Goal: Task Accomplishment & Management: Manage account settings

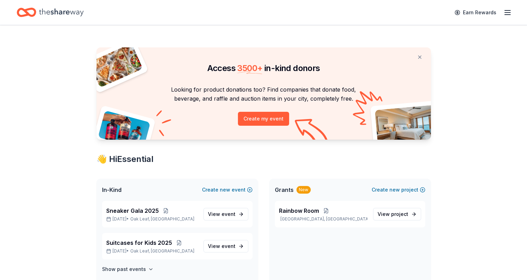
click at [63, 12] on icon "Home" at bounding box center [61, 12] width 45 height 8
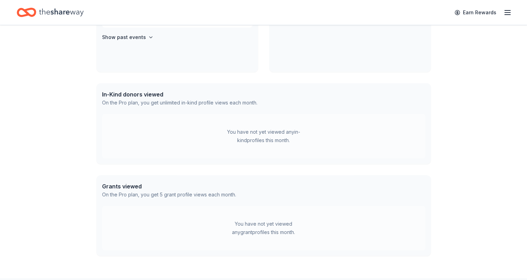
scroll to position [280, 0]
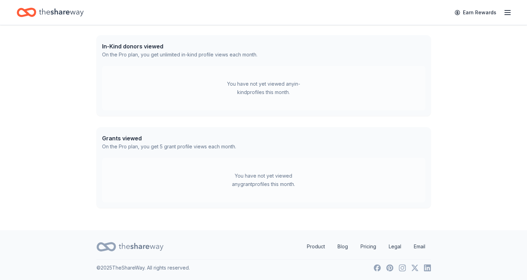
click at [507, 11] on icon "button" at bounding box center [508, 12] width 8 height 8
click at [506, 10] on icon "button" at bounding box center [508, 12] width 8 height 8
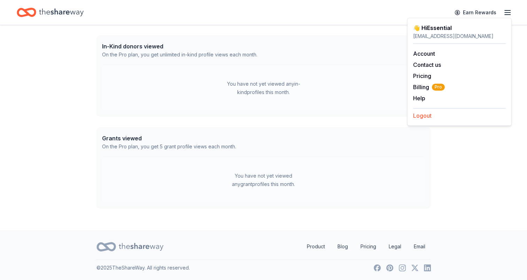
click at [425, 115] on button "Logout" at bounding box center [422, 116] width 18 height 8
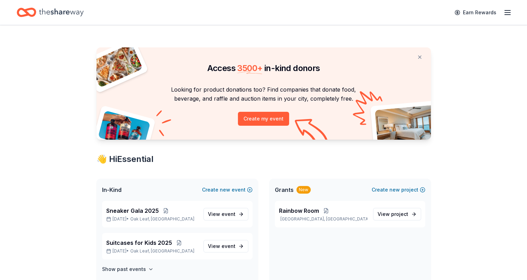
click at [506, 12] on icon "button" at bounding box center [508, 12] width 8 height 8
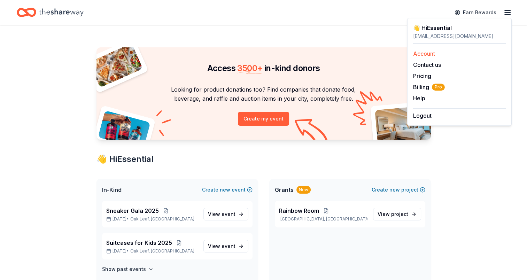
click at [427, 54] on link "Account" at bounding box center [424, 53] width 22 height 7
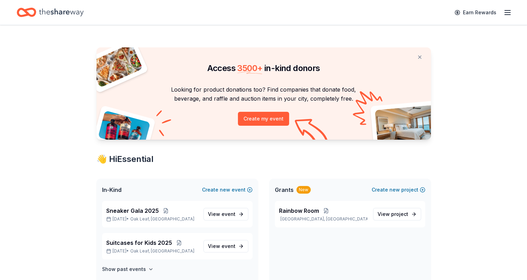
click at [506, 14] on icon "button" at bounding box center [508, 12] width 8 height 8
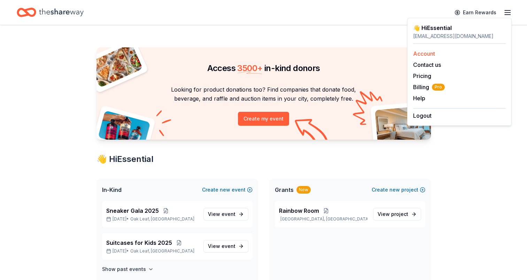
click at [433, 52] on link "Account" at bounding box center [424, 53] width 22 height 7
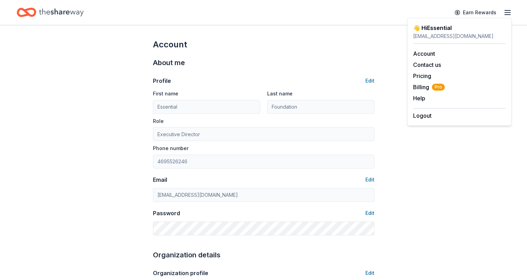
click at [313, 57] on div "About me" at bounding box center [264, 62] width 222 height 11
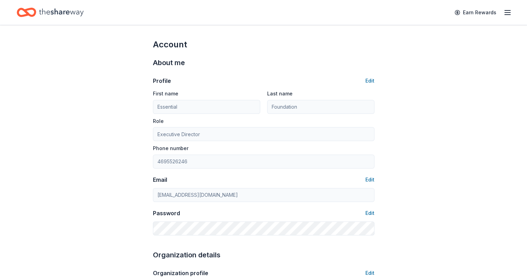
click at [509, 13] on icon "button" at bounding box center [508, 12] width 8 height 8
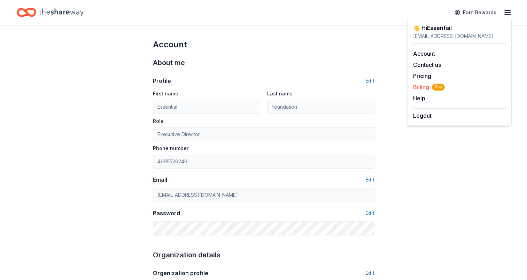
click at [427, 83] on span "Billing Pro" at bounding box center [429, 87] width 32 height 8
